Goal: Transaction & Acquisition: Purchase product/service

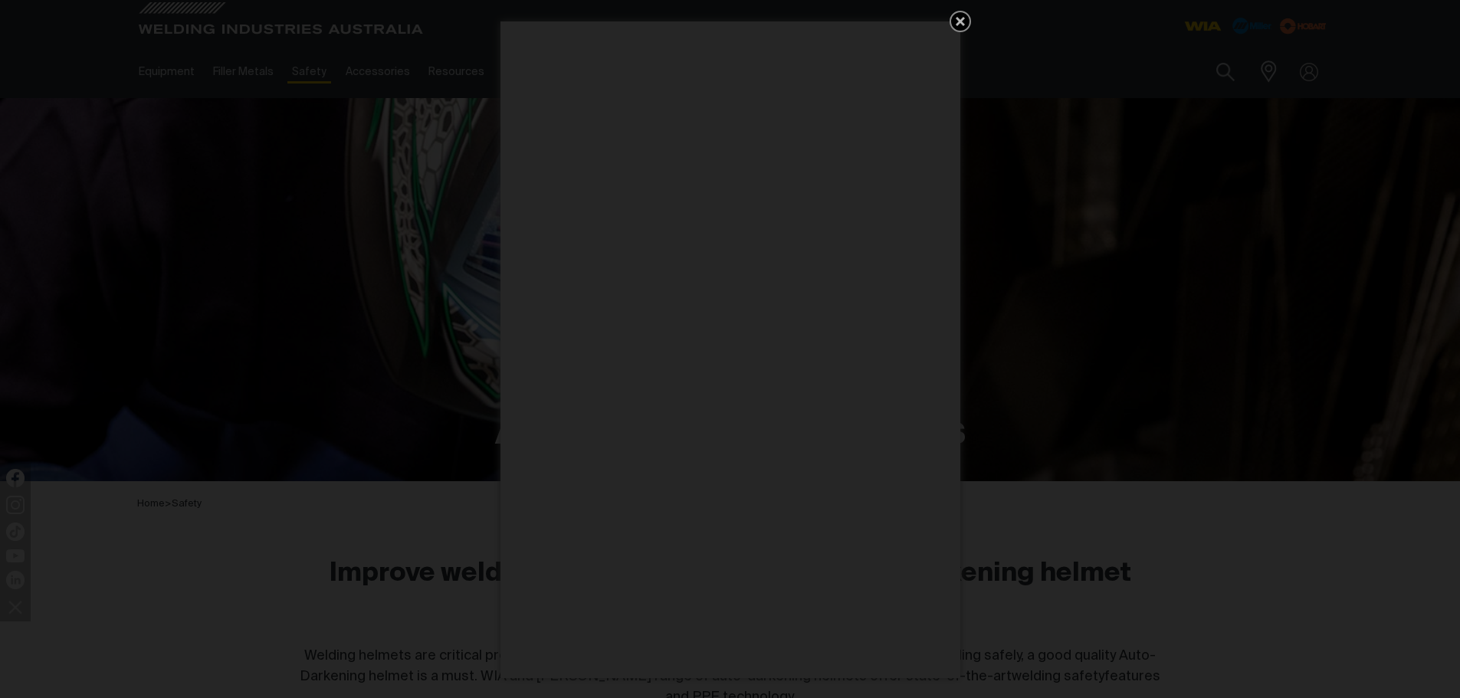
click at [959, 17] on icon "Get 5 WIA Welding Guides Free!" at bounding box center [960, 21] width 18 height 18
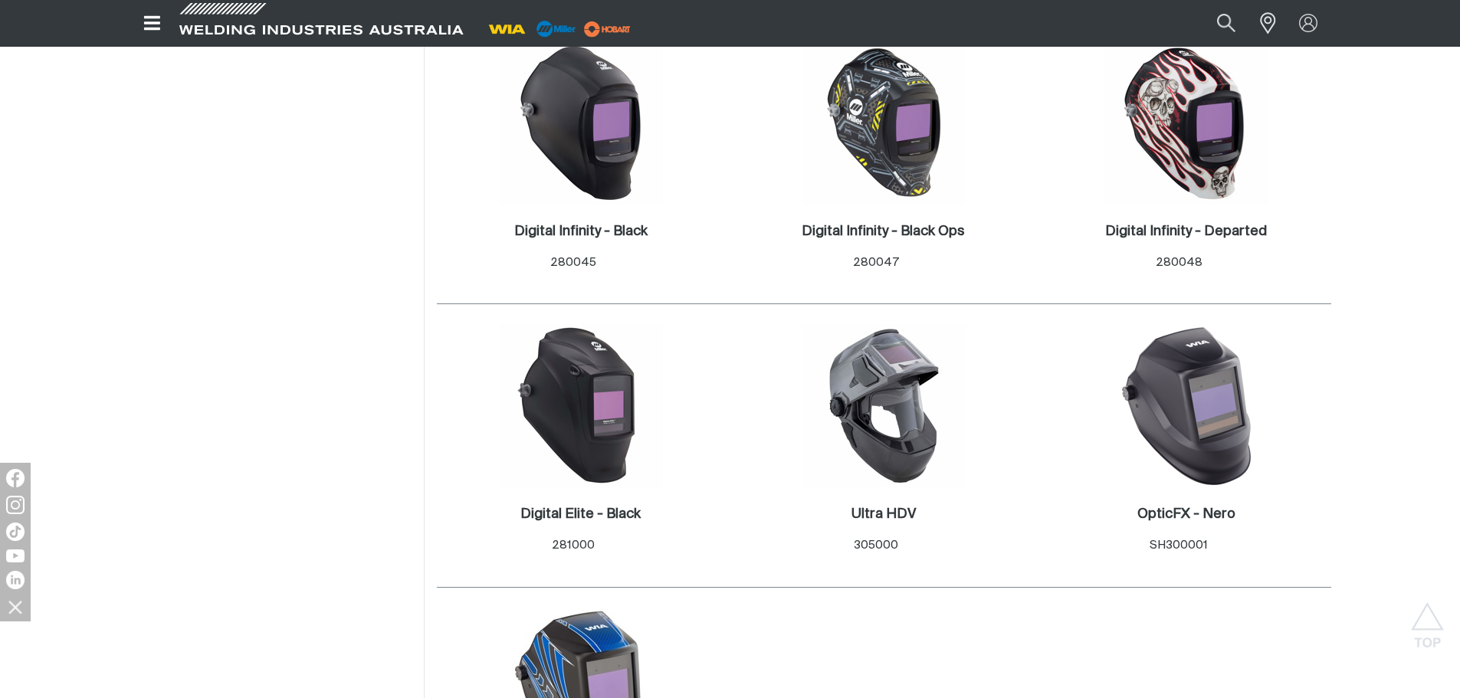
scroll to position [766, 0]
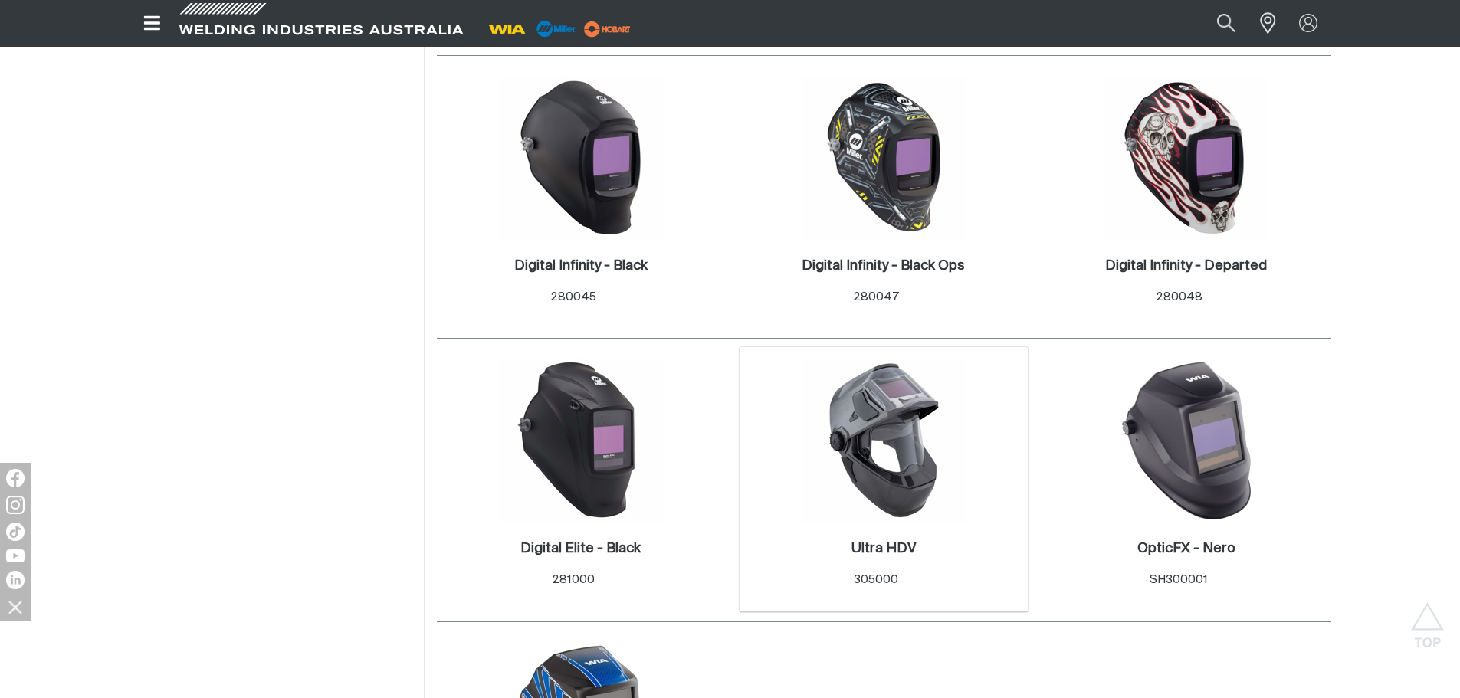
click at [901, 399] on img at bounding box center [884, 441] width 164 height 164
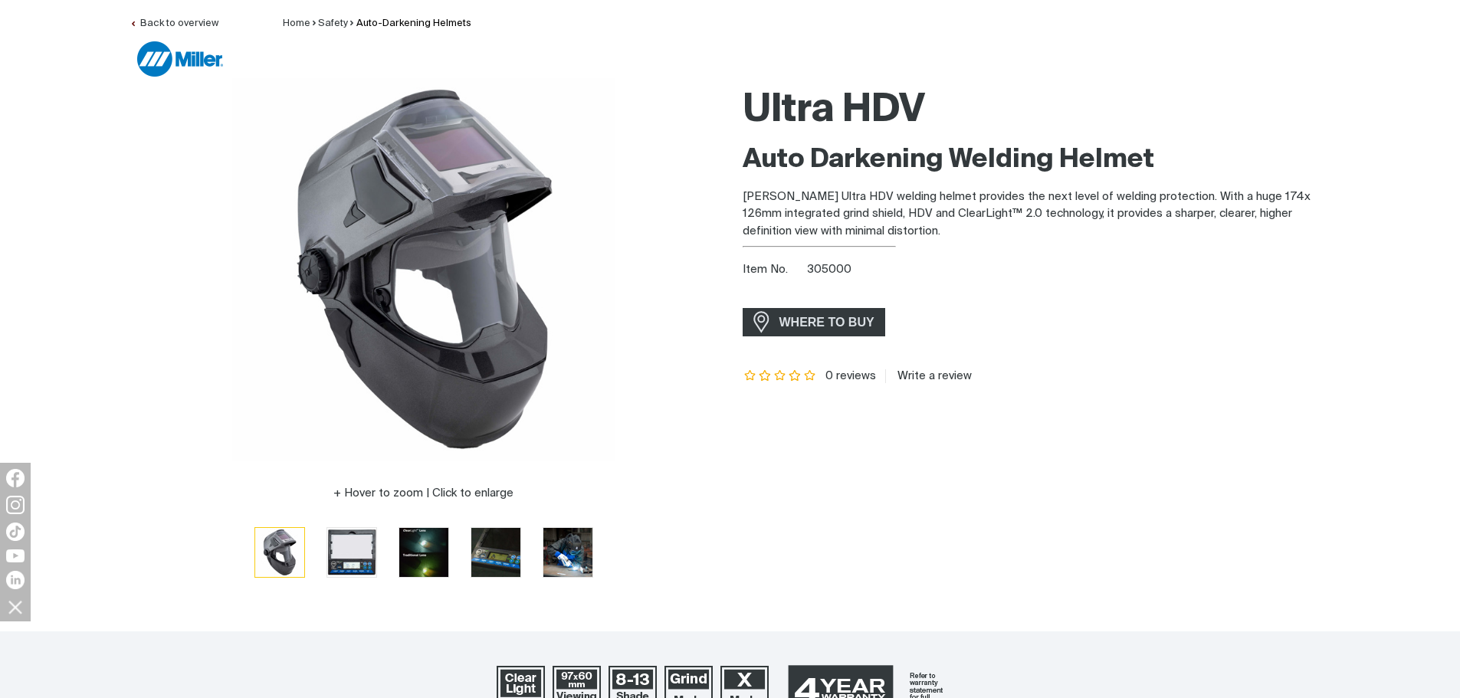
scroll to position [153, 0]
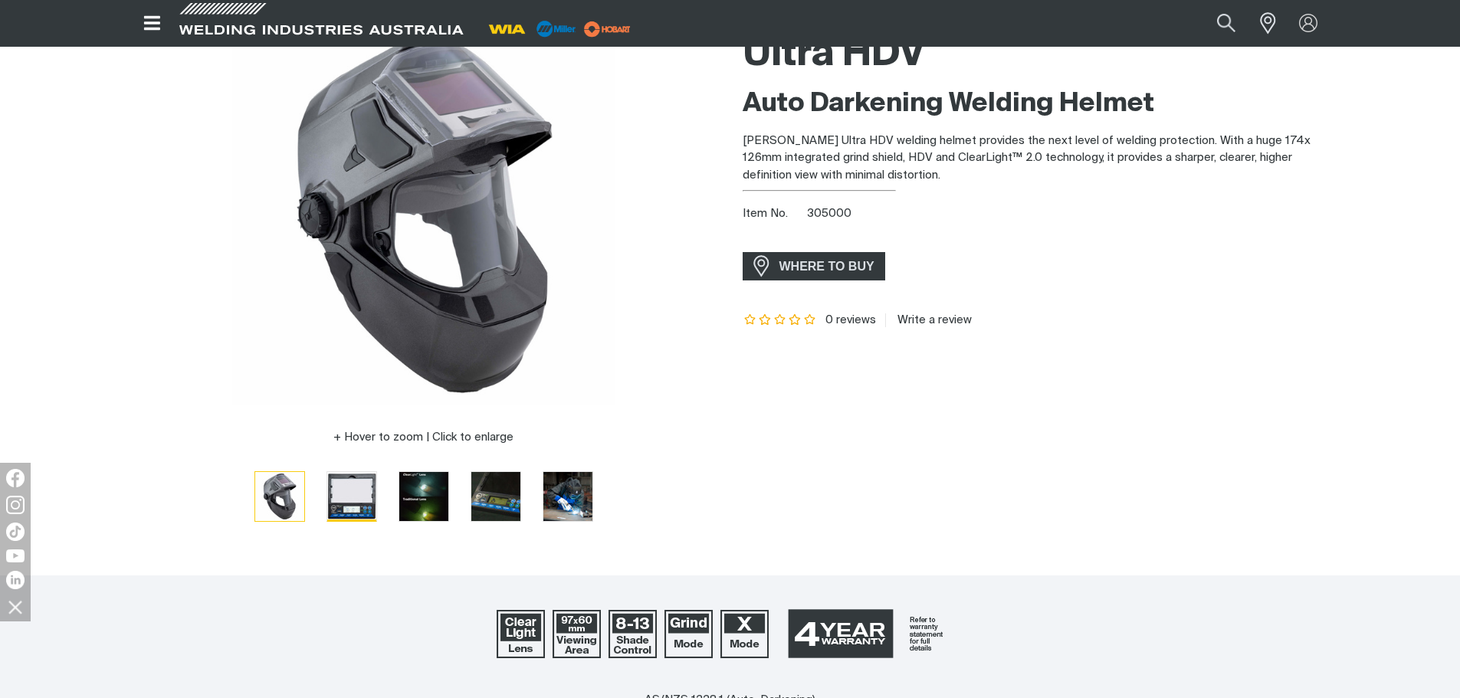
click at [346, 497] on img "Go to slide 2" at bounding box center [351, 496] width 49 height 49
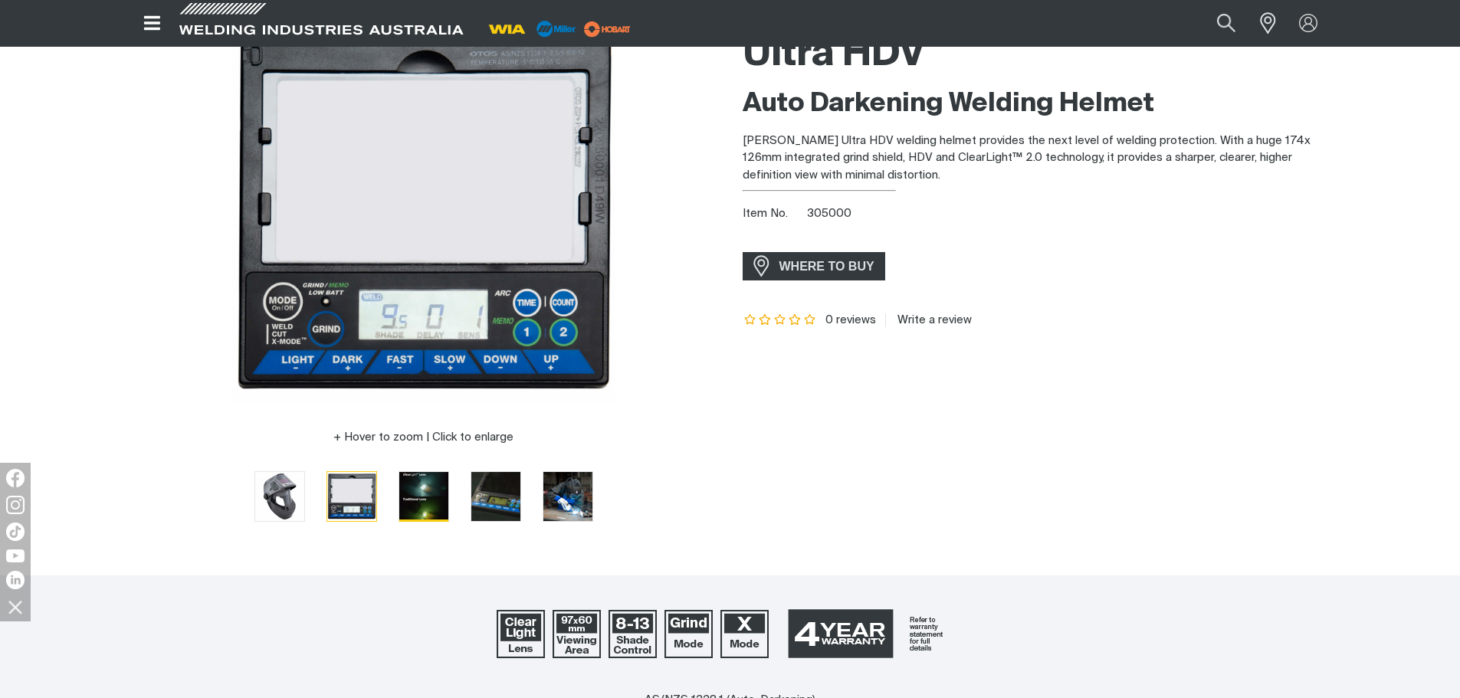
click at [424, 494] on img "Go to slide 3" at bounding box center [423, 496] width 49 height 49
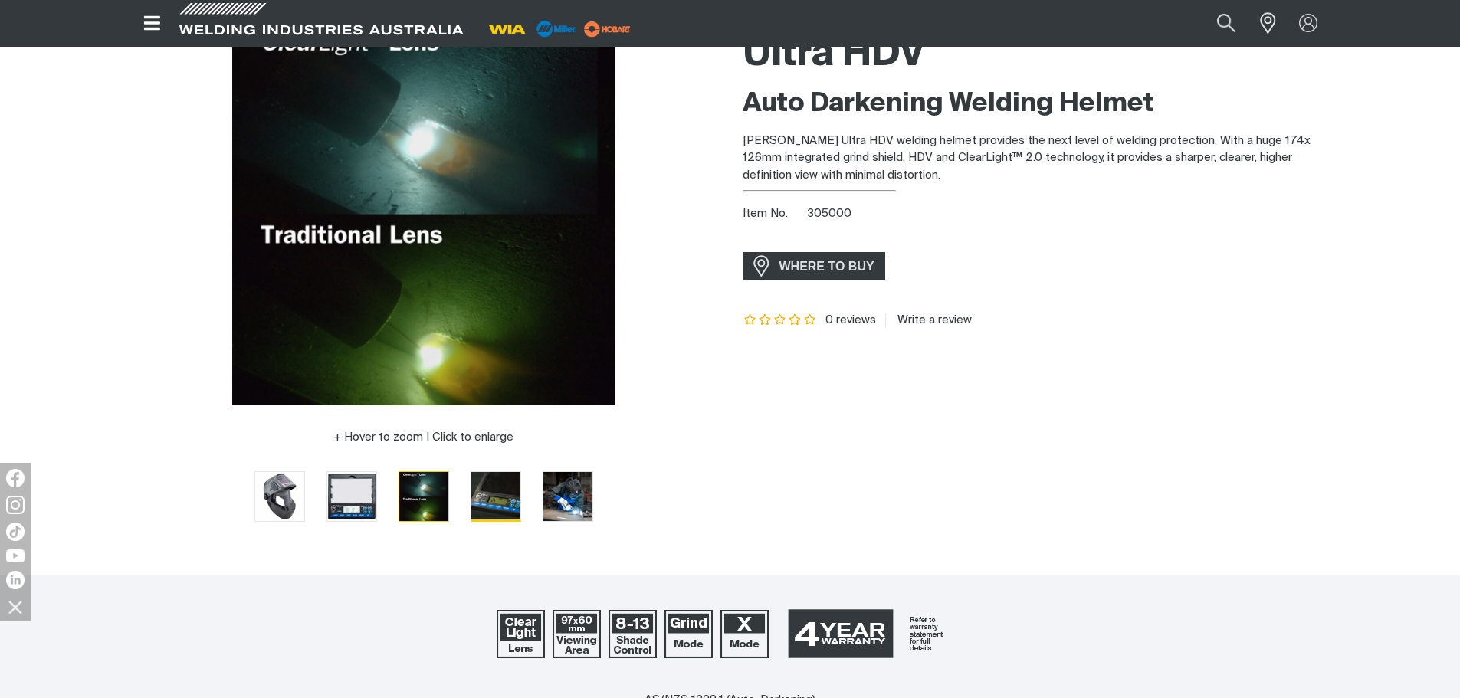
click at [488, 496] on img "Go to slide 4" at bounding box center [495, 496] width 49 height 49
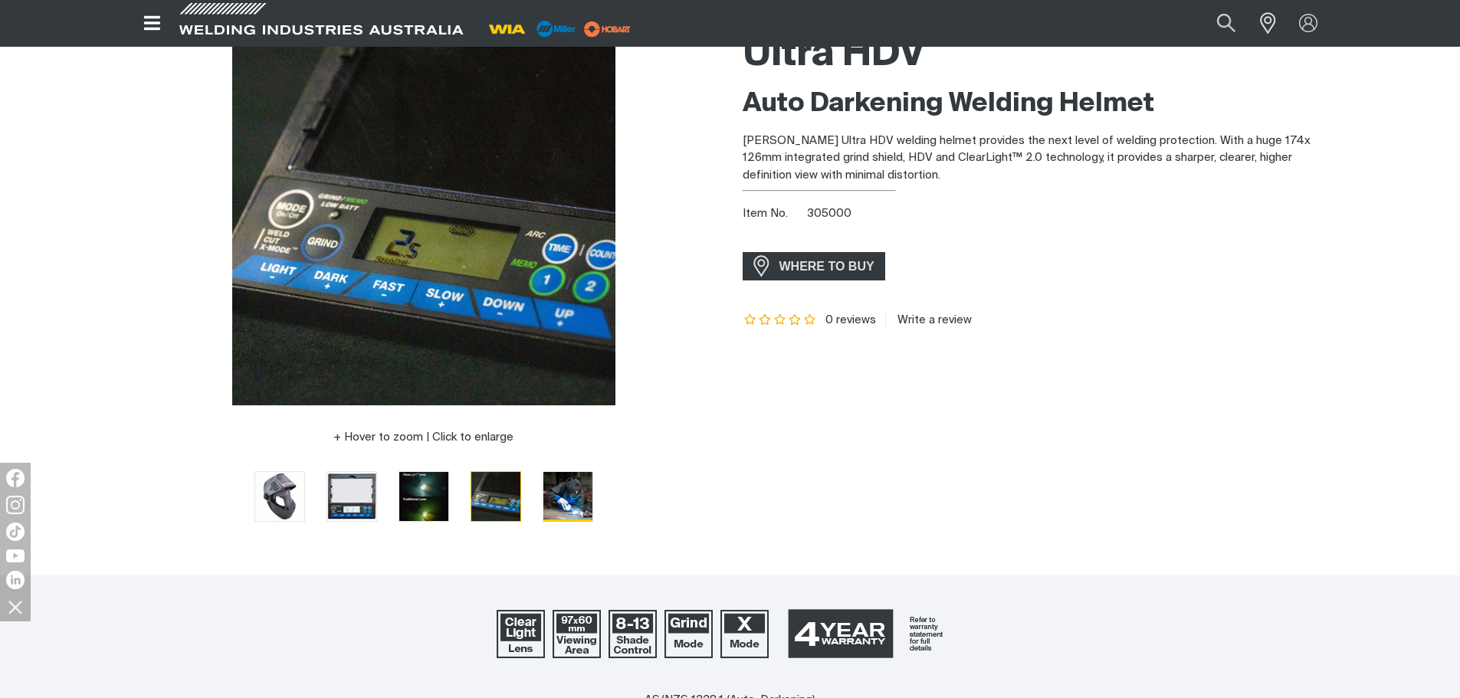
click at [560, 504] on img "Go to slide 5" at bounding box center [567, 496] width 49 height 49
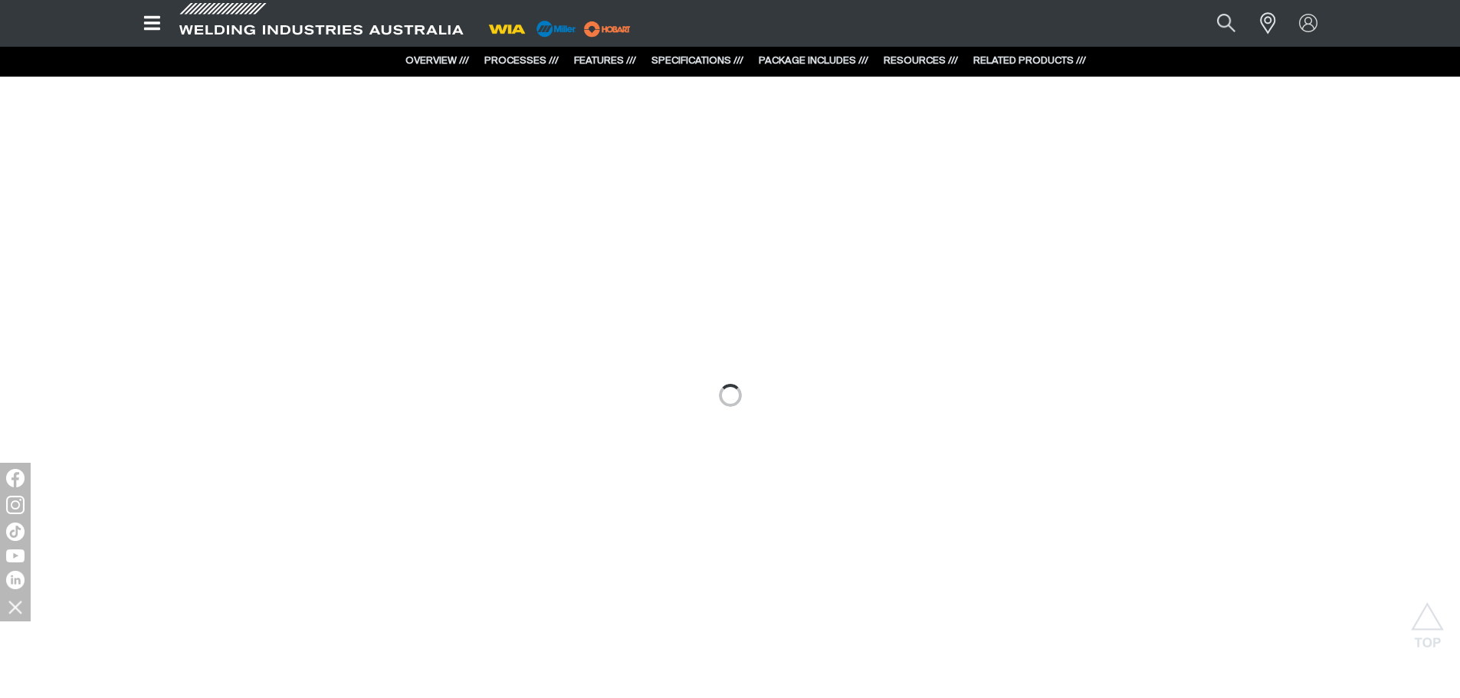
scroll to position [1592, 0]
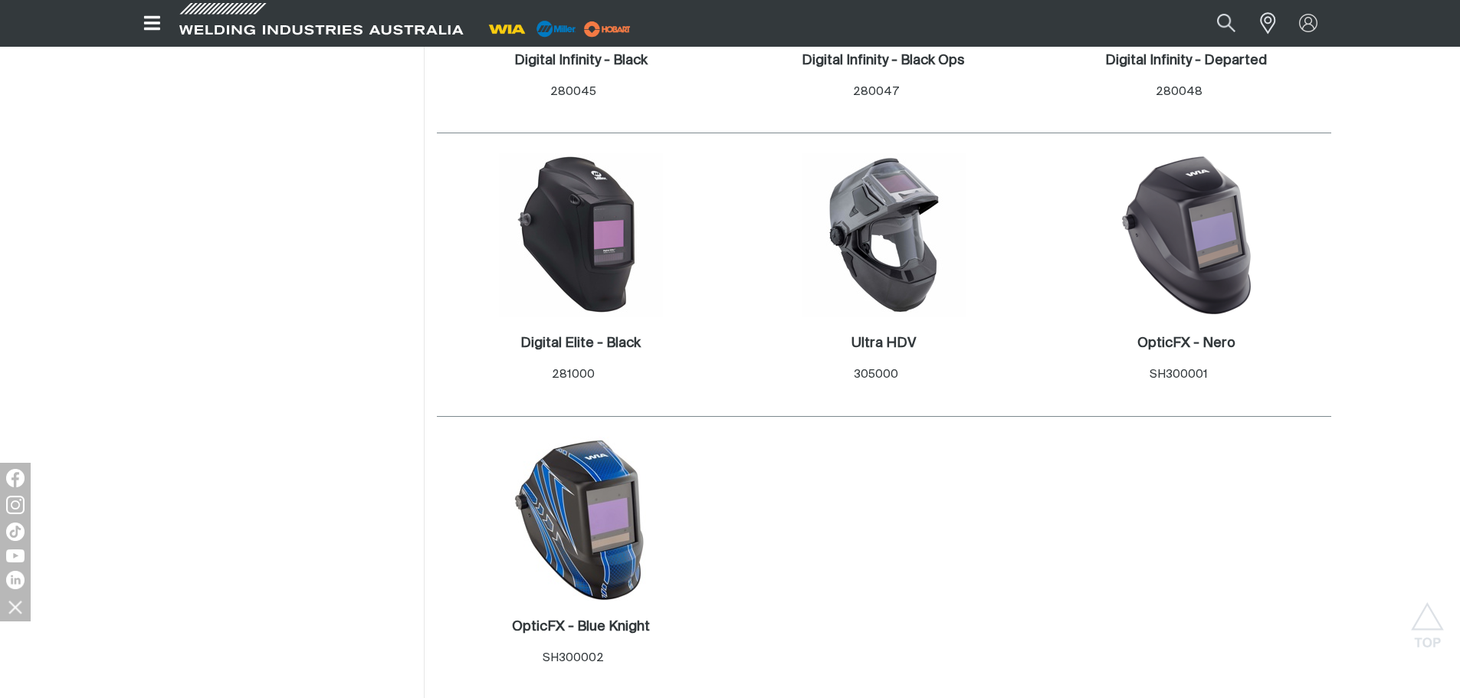
scroll to position [766, 0]
